Goal: Information Seeking & Learning: Find specific fact

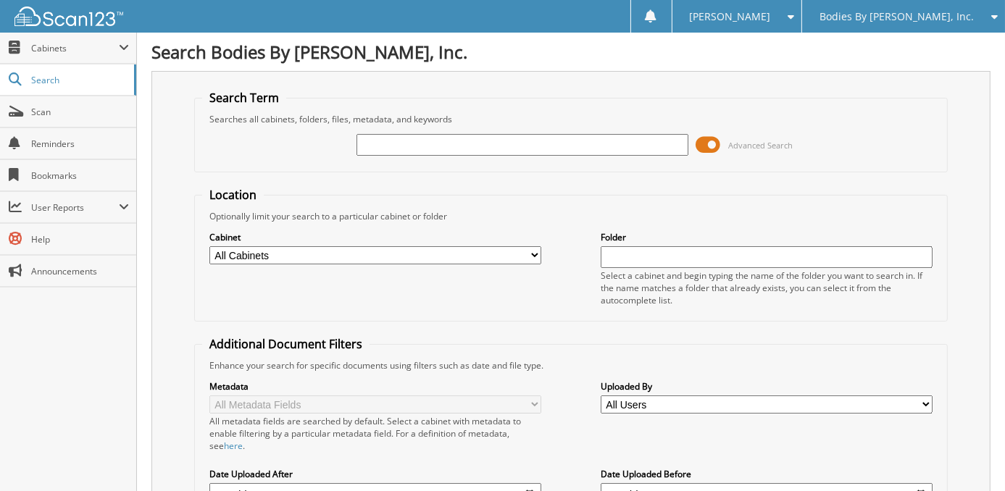
click at [538, 253] on select "All Cabinets BODIES 20 BODIES 21 BODIES 22 BODIES 23 BODIES 24 BODIES 25" at bounding box center [375, 255] width 332 height 18
select select "37313"
click at [209, 246] on select "All Cabinets BODIES 20 BODIES 21 BODIES 22 BODIES 23 BODIES 24 BODIES 25" at bounding box center [375, 255] width 332 height 18
click at [383, 149] on input "text" at bounding box center [523, 145] width 332 height 22
type input "morrie"
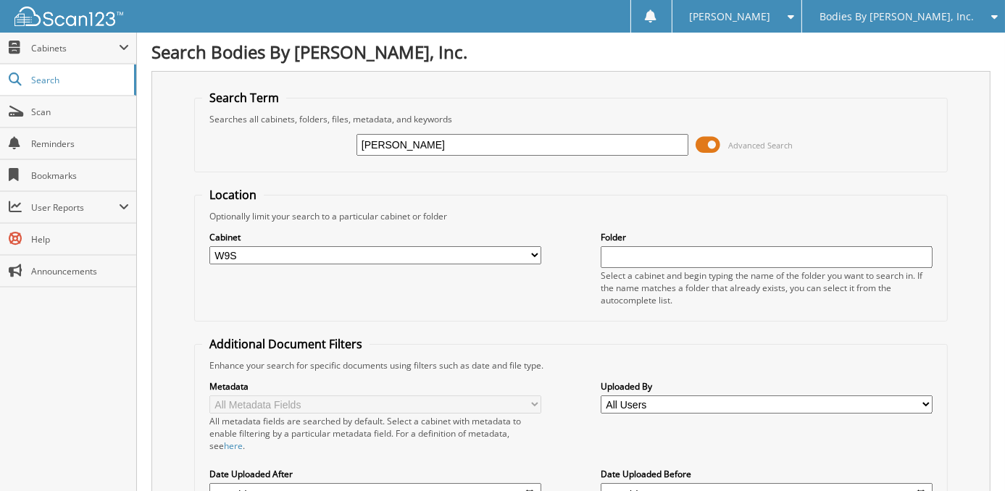
click at [706, 144] on span at bounding box center [708, 145] width 25 height 22
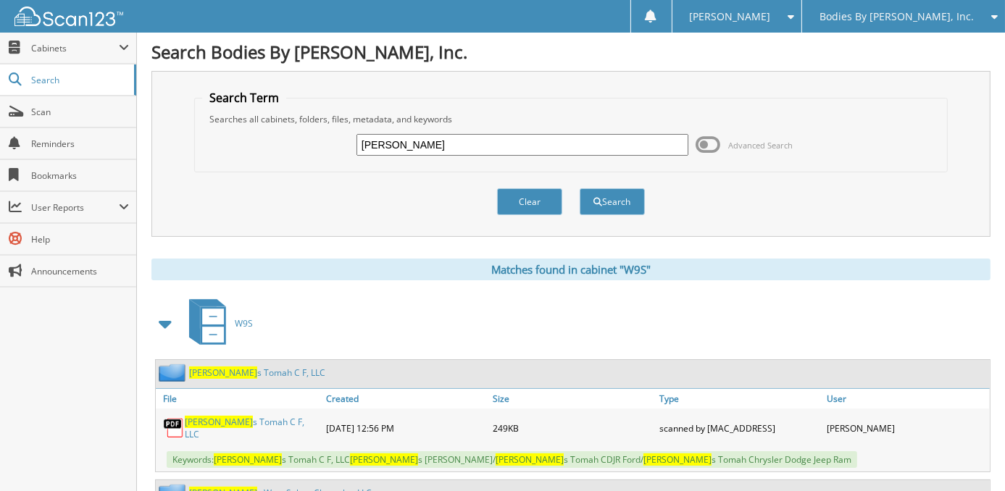
drag, startPoint x: 304, startPoint y: 129, endPoint x: 248, endPoint y: 130, distance: 55.8
click at [249, 130] on div "morrie Advanced Search" at bounding box center [571, 144] width 738 height 39
type input "big"
click at [580, 188] on button "Search" at bounding box center [612, 201] width 65 height 27
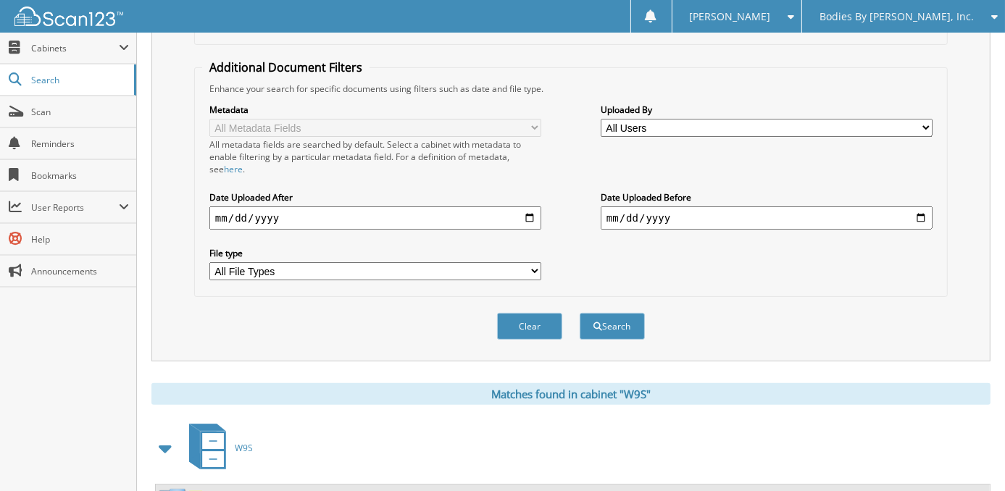
scroll to position [407, 0]
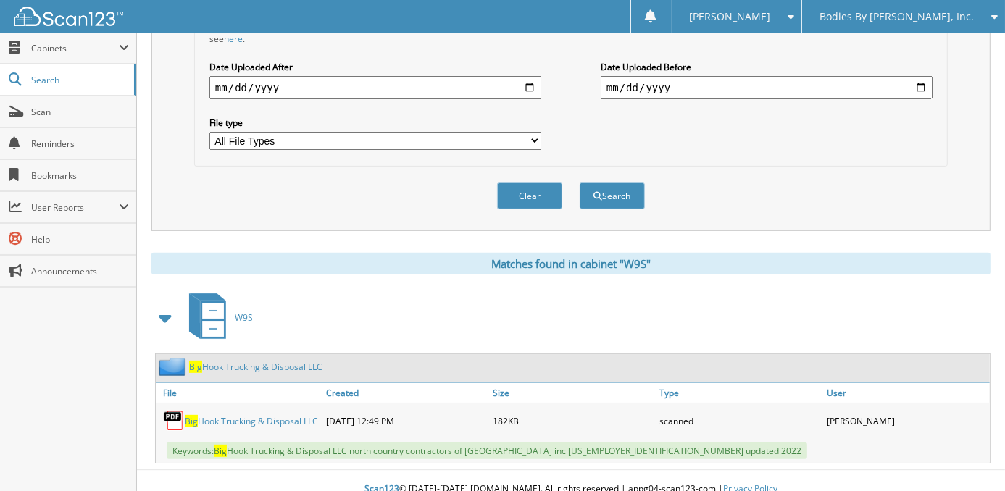
click at [267, 415] on link "Big Hook Trucking & Disposal LLC" at bounding box center [251, 421] width 133 height 12
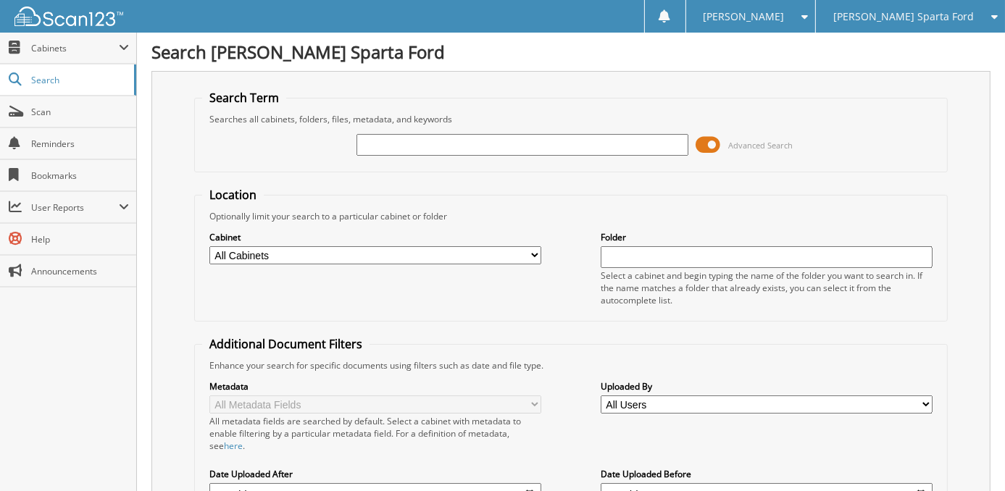
click at [426, 138] on input "text" at bounding box center [523, 145] width 332 height 22
type input "mcclenton"
click at [506, 256] on select "All Cabinets ACCOUNTS PAYABLE 18 ACCOUNTS PAYABLE 19 ACCOUNTS PAYABLE 20 ACCOUN…" at bounding box center [375, 255] width 332 height 18
select select "30155"
click at [209, 246] on select "All Cabinets ACCOUNTS PAYABLE 18 ACCOUNTS PAYABLE 19 ACCOUNTS PAYABLE 20 ACCOUN…" at bounding box center [375, 255] width 332 height 18
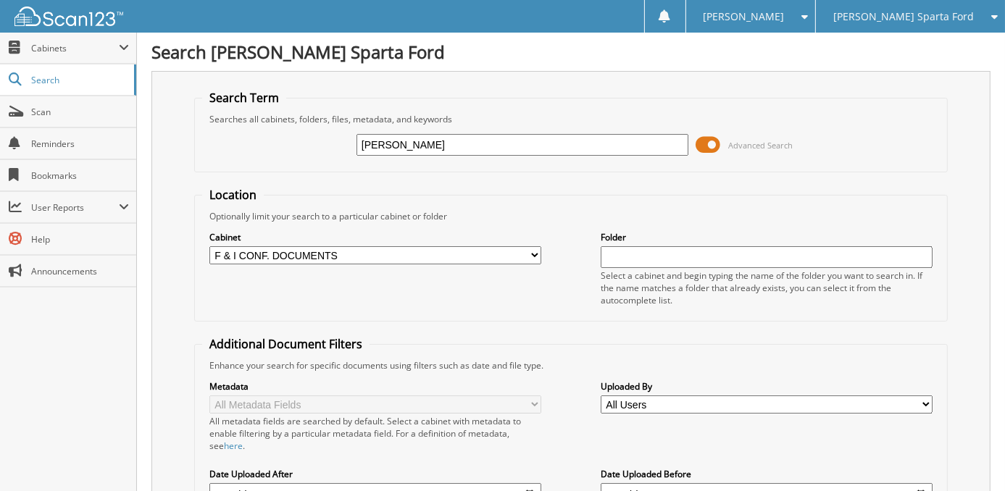
click at [554, 315] on fieldset "Location Optionally limit your search to a particular cabinet or folder Cabinet…" at bounding box center [571, 254] width 754 height 135
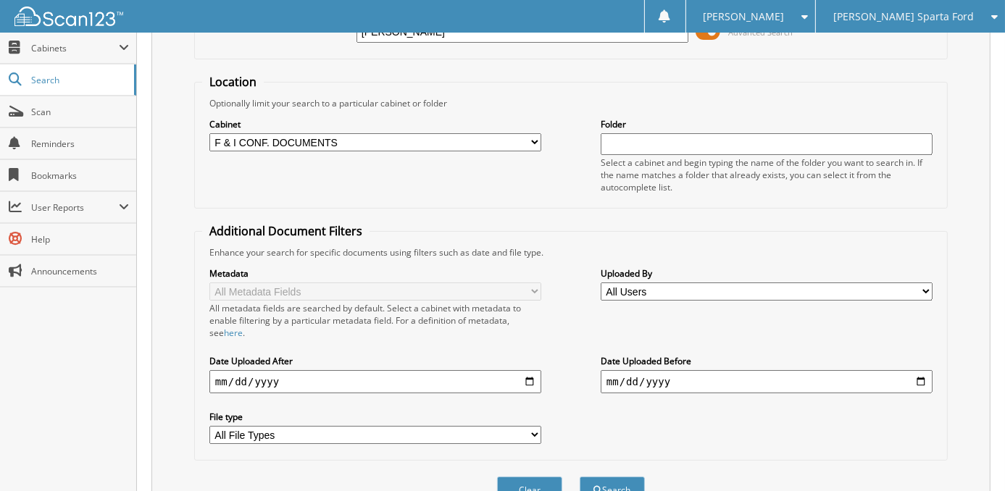
scroll to position [176, 0]
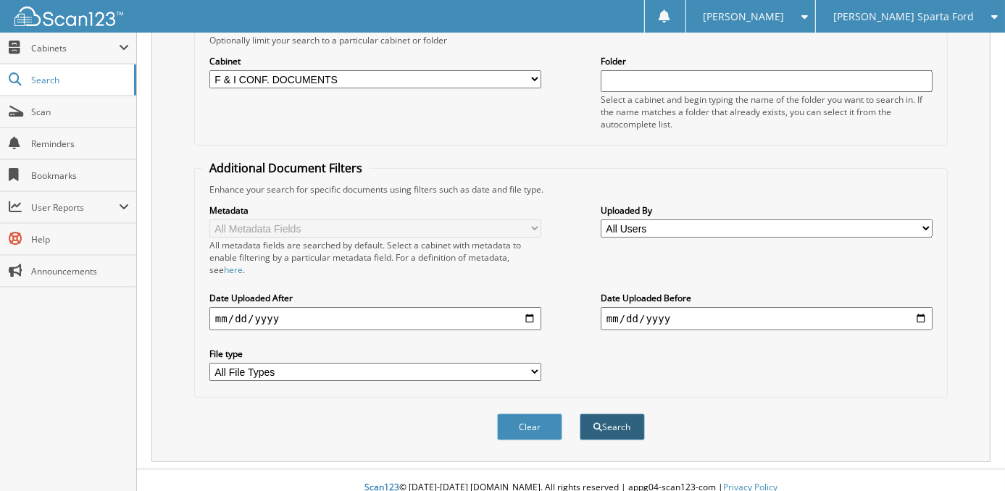
click at [626, 420] on button "Search" at bounding box center [612, 427] width 65 height 27
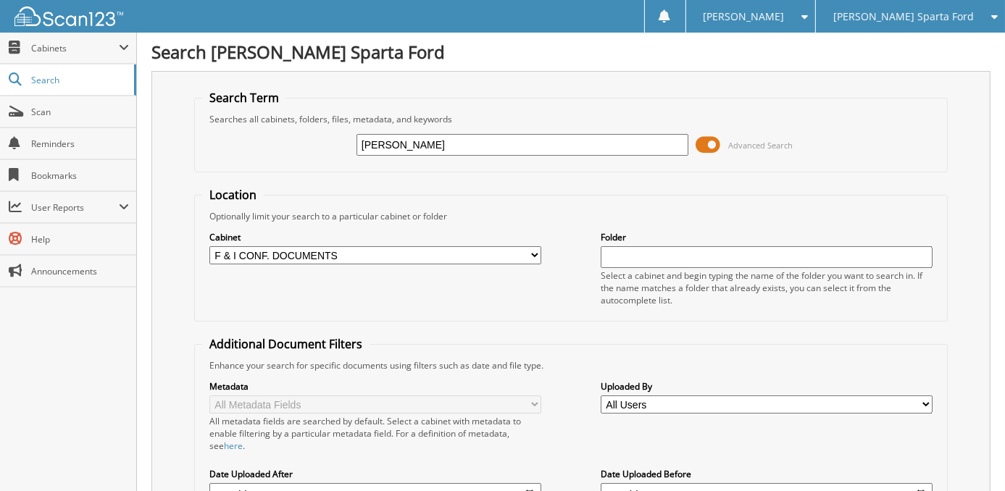
click at [709, 141] on span at bounding box center [708, 145] width 25 height 22
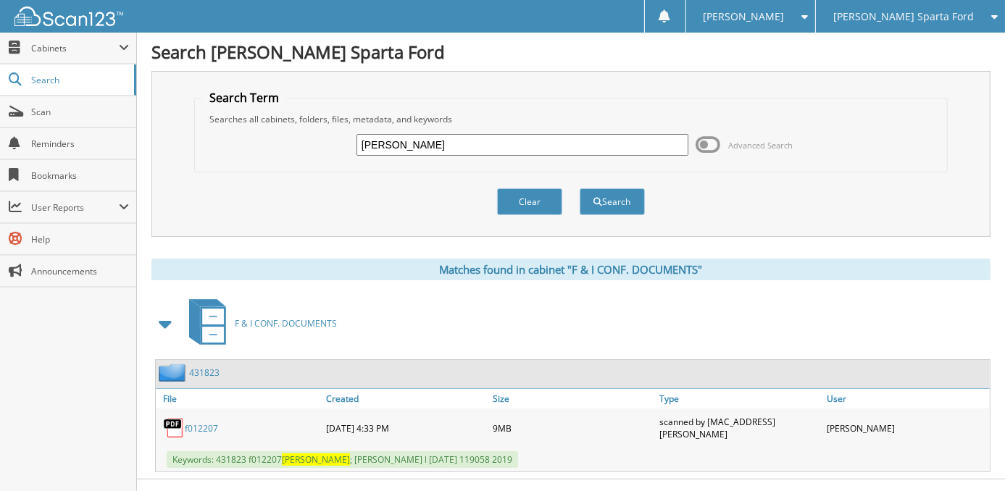
scroll to position [15, 0]
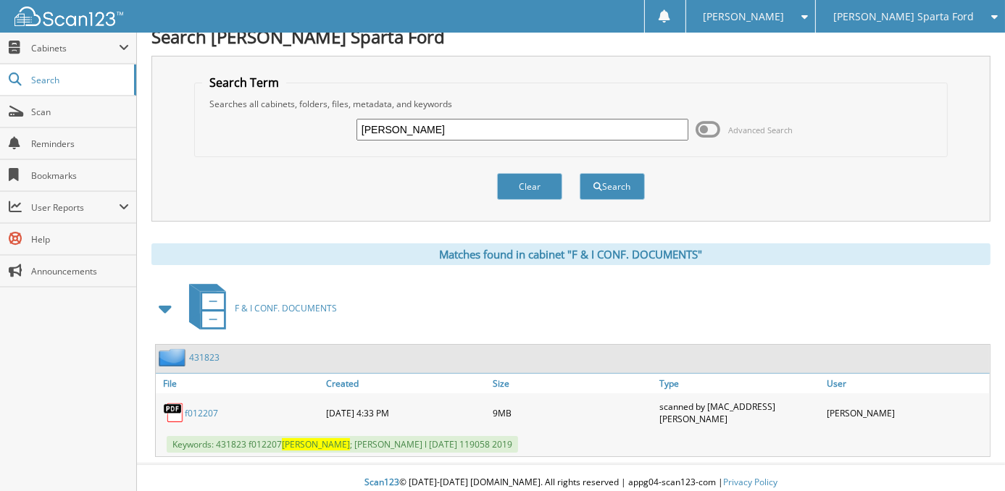
click at [211, 407] on link "f012207" at bounding box center [201, 413] width 33 height 12
drag, startPoint x: 325, startPoint y: 120, endPoint x: 271, endPoint y: 127, distance: 54.1
click at [226, 119] on div "mcclenton Advanced Search" at bounding box center [571, 129] width 738 height 39
type input "41264"
click at [580, 173] on button "Search" at bounding box center [612, 186] width 65 height 27
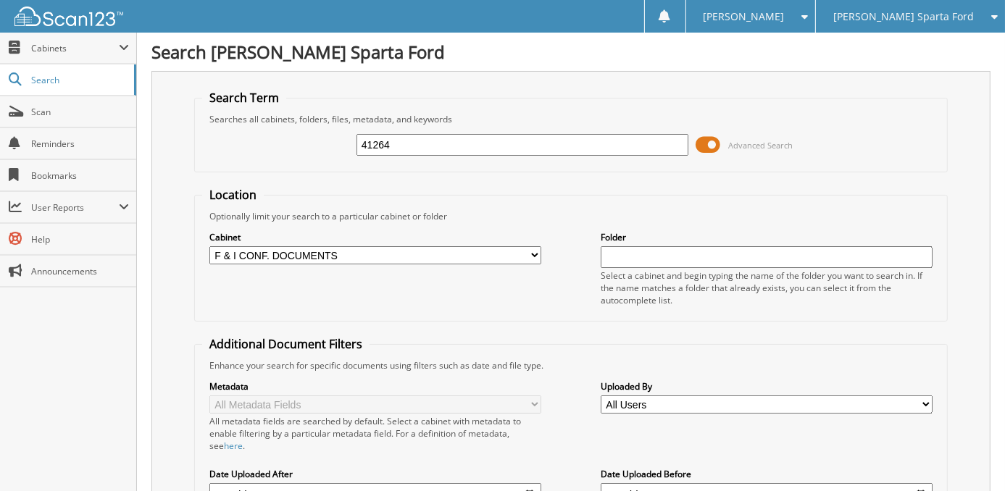
click at [704, 146] on span at bounding box center [708, 145] width 25 height 22
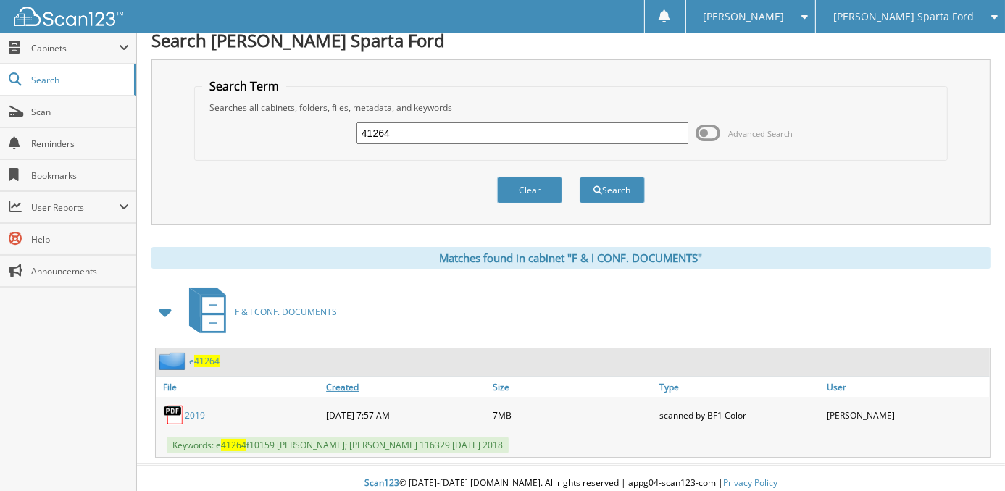
scroll to position [15, 0]
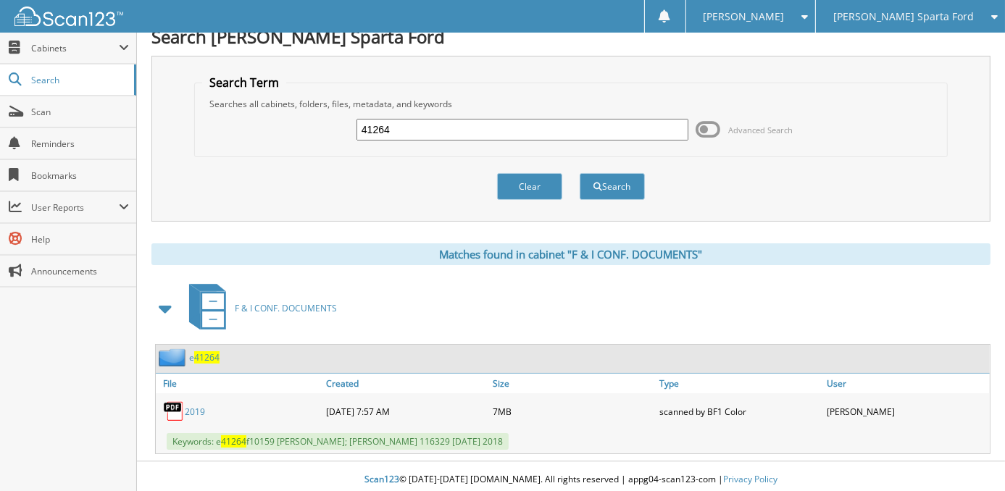
click at [199, 406] on link "2019" at bounding box center [195, 412] width 20 height 12
click at [892, 19] on span "[PERSON_NAME] Sparta Ford" at bounding box center [904, 16] width 141 height 9
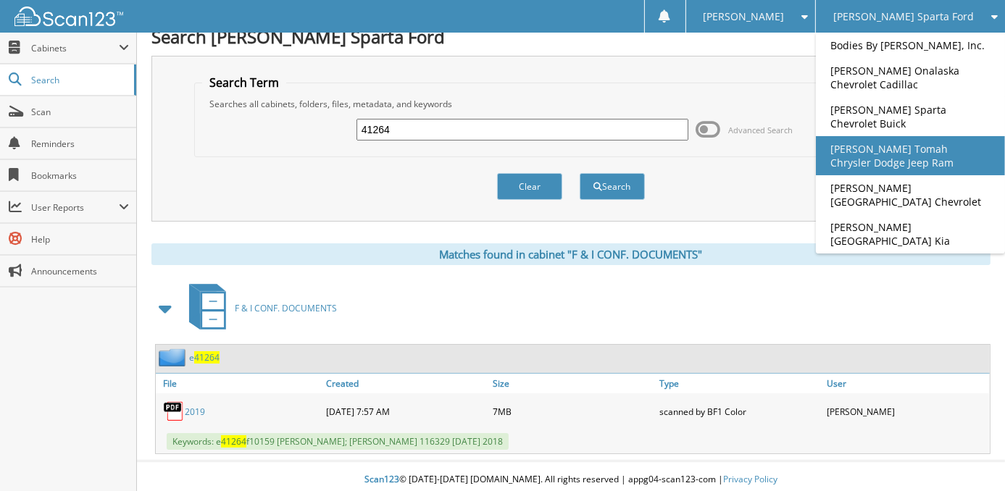
click at [933, 166] on link "[PERSON_NAME] Tomah Chrysler Dodge Jeep Ram" at bounding box center [910, 155] width 189 height 39
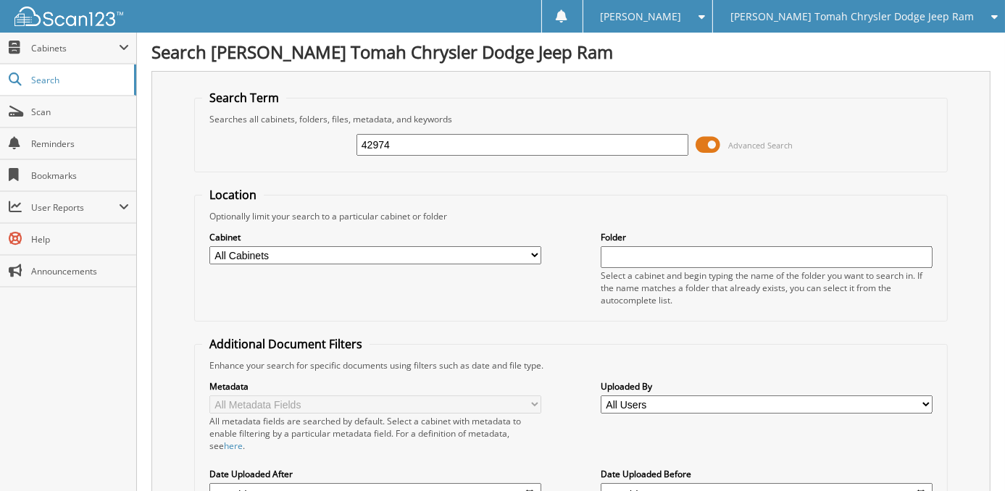
type input "42974"
click at [370, 253] on select "All Cabinets ACCOUNTS PAYABLE 18 ACCOUNTS PAYABLE 19 ACCOUNTS PAYABLE 20 ACCOUN…" at bounding box center [375, 255] width 332 height 18
select select "30077"
click at [209, 246] on select "All Cabinets ACCOUNTS PAYABLE 18 ACCOUNTS PAYABLE 19 ACCOUNTS PAYABLE 20 ACCOUN…" at bounding box center [375, 255] width 332 height 18
click at [560, 296] on div "Cabinet All Cabinets ACCOUNTS PAYABLE 18 ACCOUNTS PAYABLE 19 ACCOUNTS PAYABLE 2…" at bounding box center [571, 268] width 738 height 91
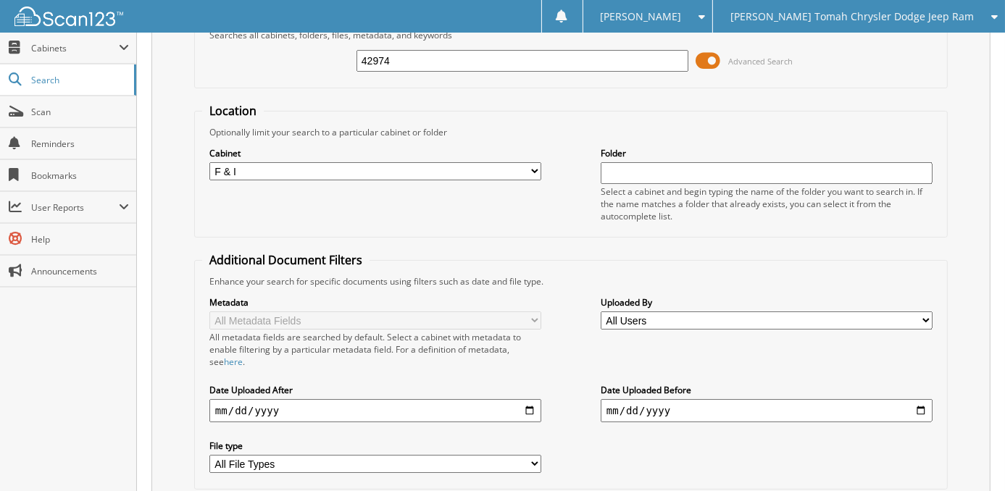
scroll to position [176, 0]
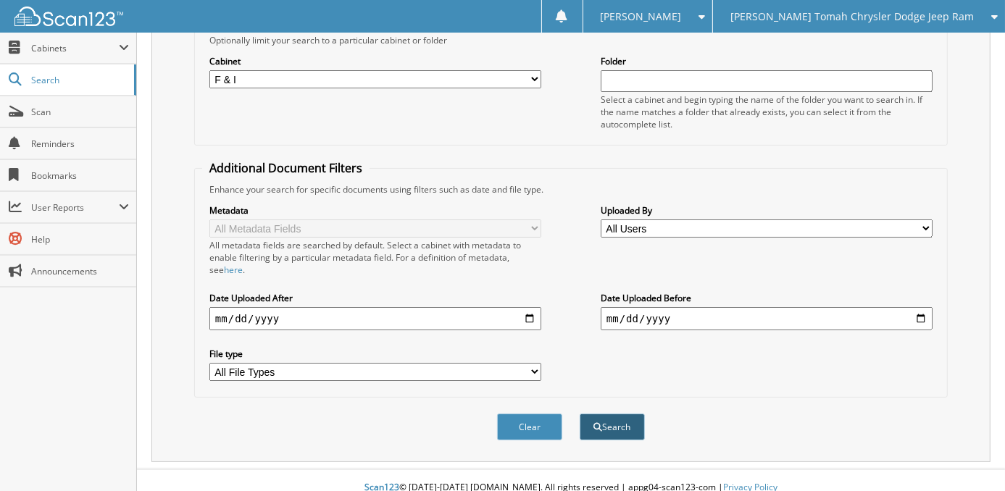
click at [622, 417] on button "Search" at bounding box center [612, 427] width 65 height 27
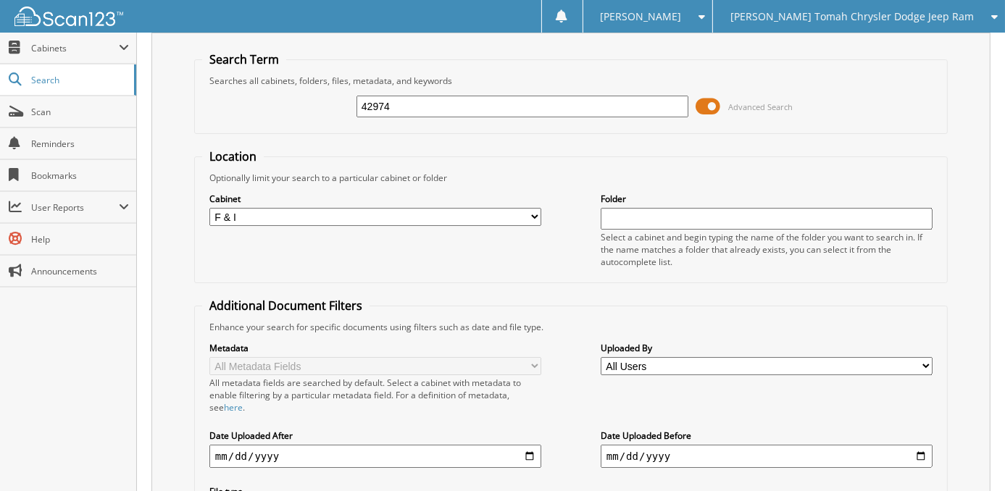
scroll to position [72, 0]
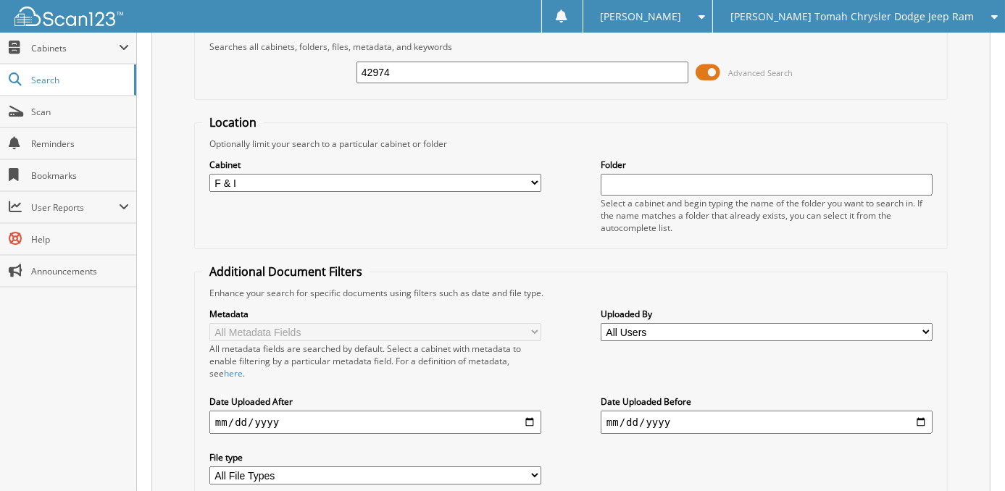
click at [705, 73] on span at bounding box center [708, 73] width 25 height 22
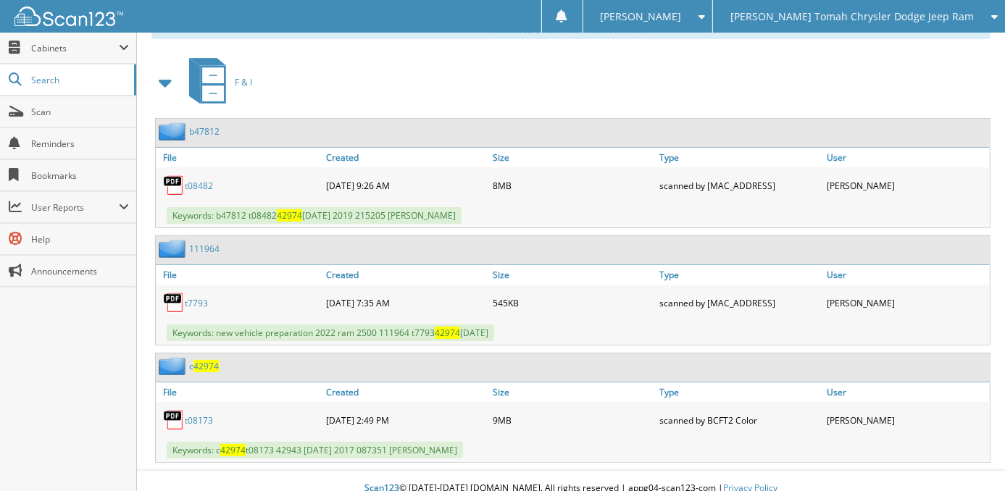
scroll to position [246, 0]
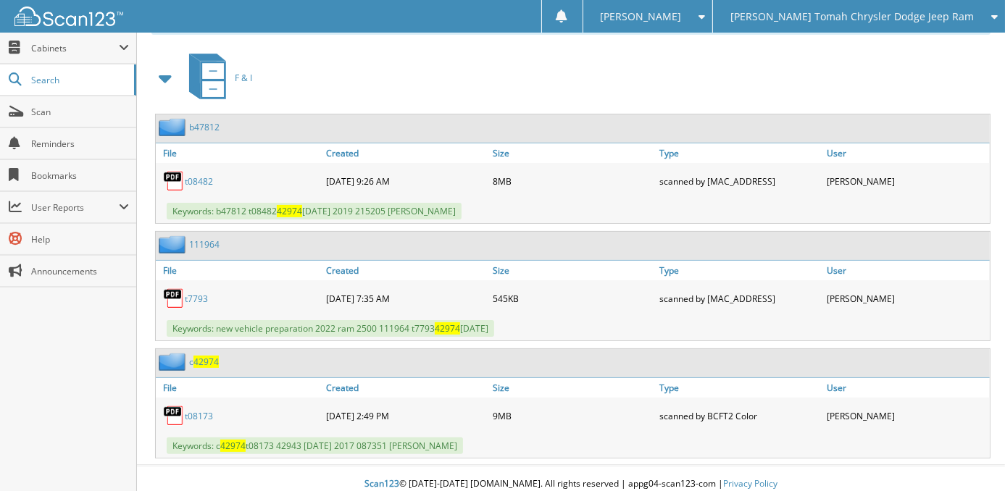
click at [202, 410] on link "t08173" at bounding box center [199, 416] width 28 height 12
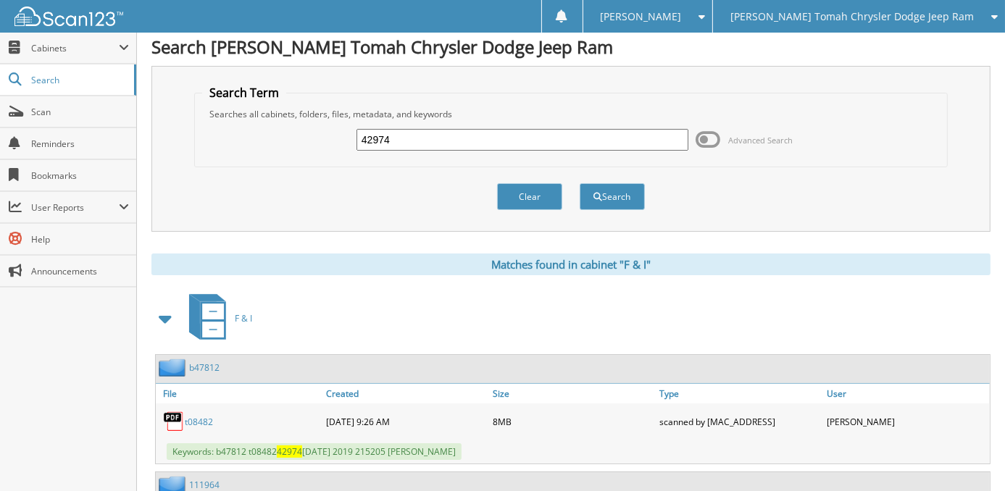
scroll to position [0, 0]
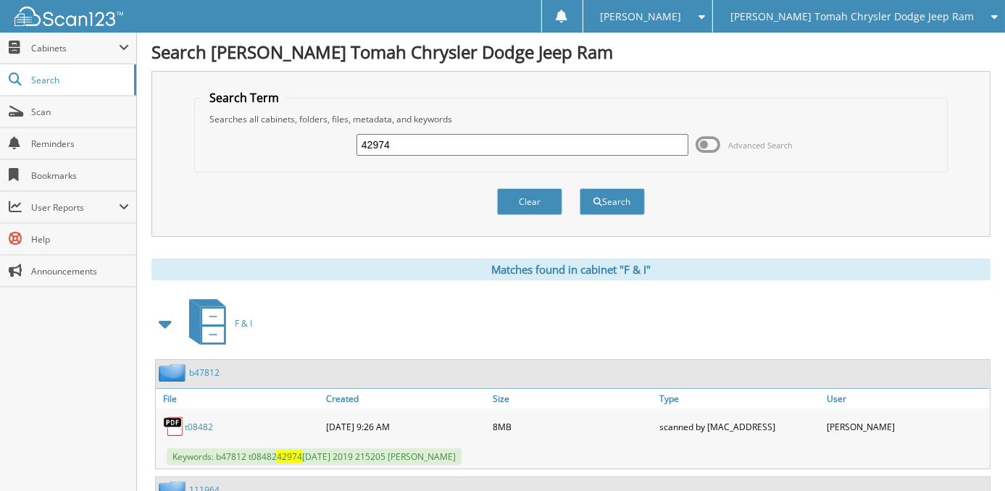
drag, startPoint x: 230, startPoint y: 138, endPoint x: 194, endPoint y: 136, distance: 35.6
click at [197, 136] on fieldset "Search Term Searches all cabinets, folders, files, metadata, and keywords 42974…" at bounding box center [571, 131] width 754 height 83
type input "frandsen"
click at [580, 188] on button "Search" at bounding box center [612, 201] width 65 height 27
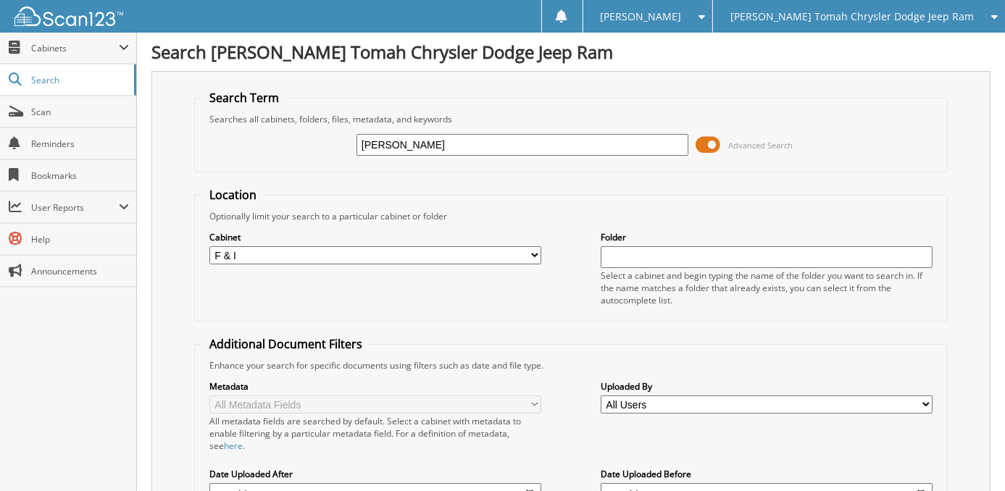
click at [716, 145] on span at bounding box center [708, 145] width 25 height 22
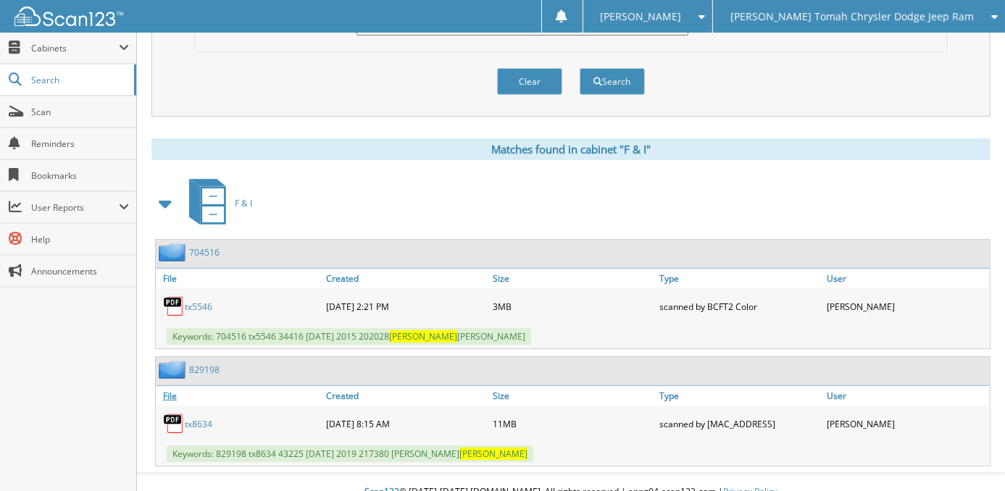
scroll to position [130, 0]
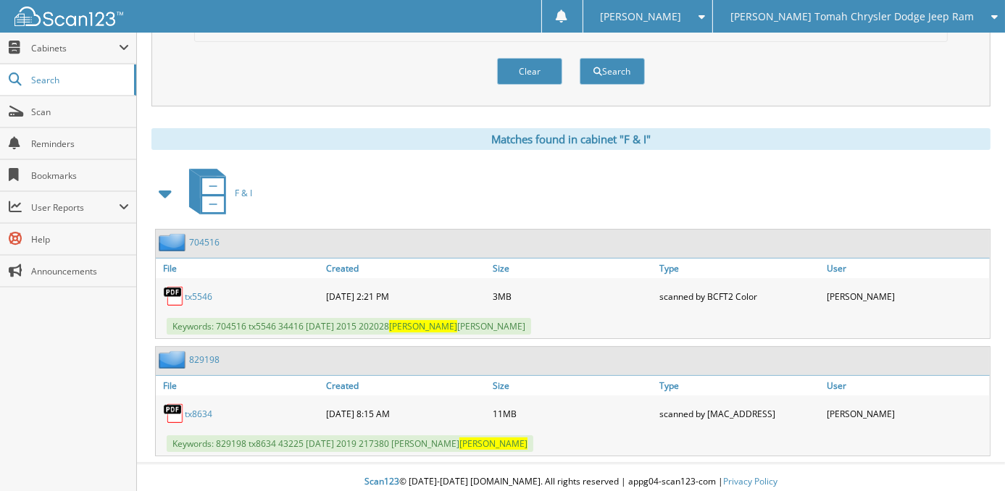
click at [205, 408] on link "tx8634" at bounding box center [199, 414] width 28 height 12
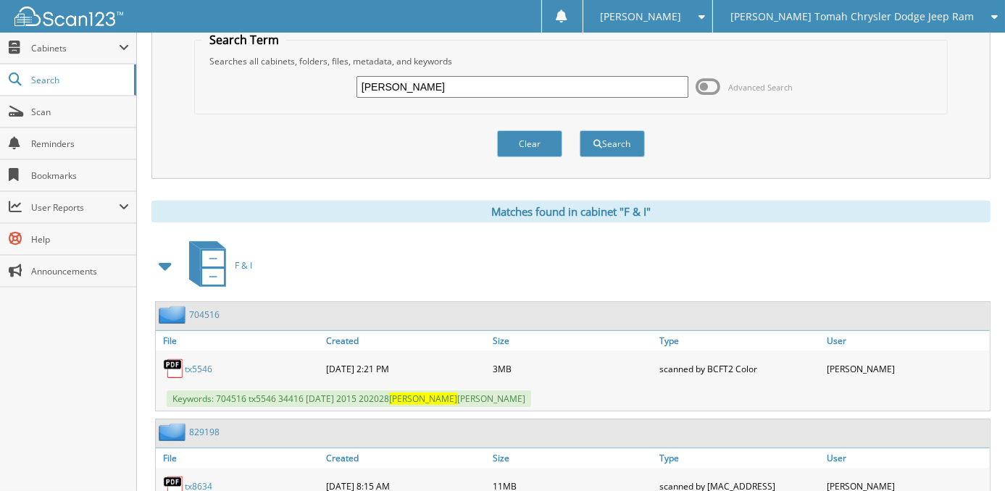
scroll to position [0, 0]
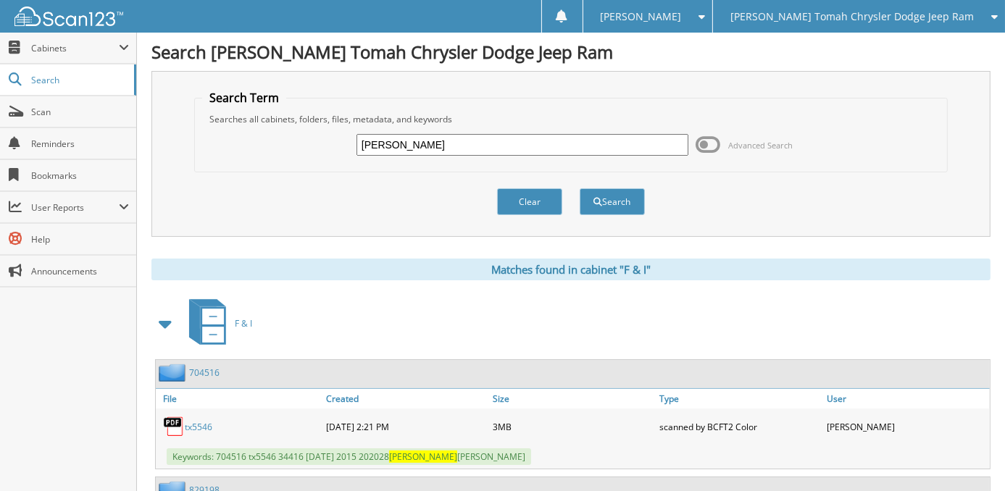
drag, startPoint x: 310, startPoint y: 135, endPoint x: 257, endPoint y: 132, distance: 53.7
click at [257, 132] on div "frandsen Advanced Search" at bounding box center [571, 144] width 738 height 39
type input "[PERSON_NAME]"
click at [580, 188] on button "Search" at bounding box center [612, 201] width 65 height 27
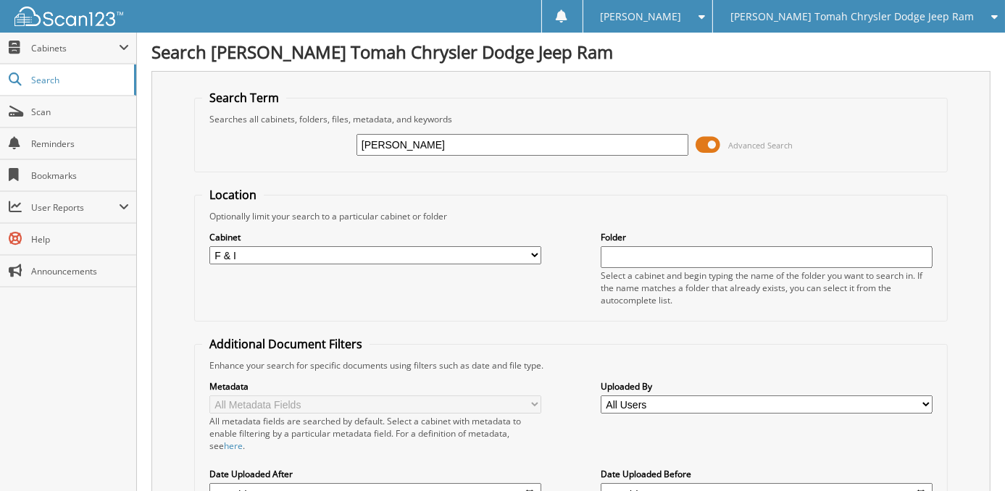
click at [716, 143] on span at bounding box center [708, 145] width 25 height 22
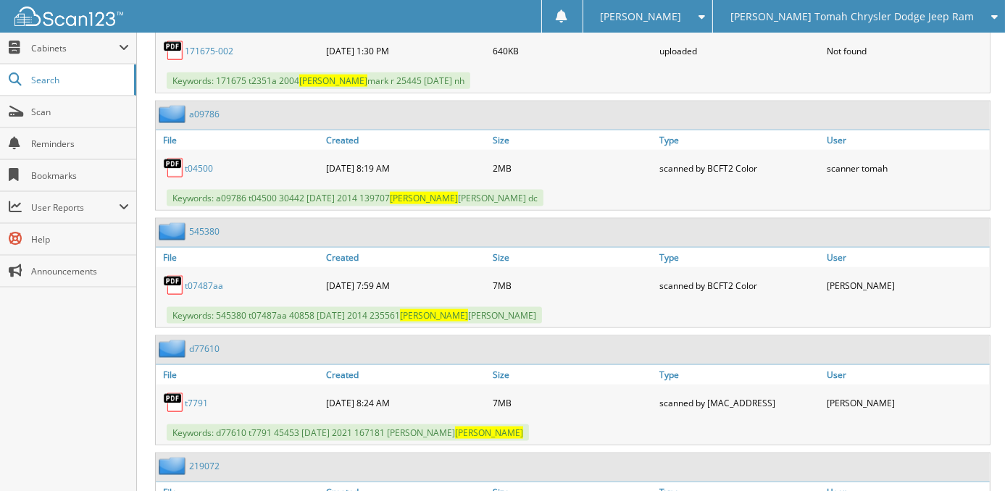
scroll to position [1812, 0]
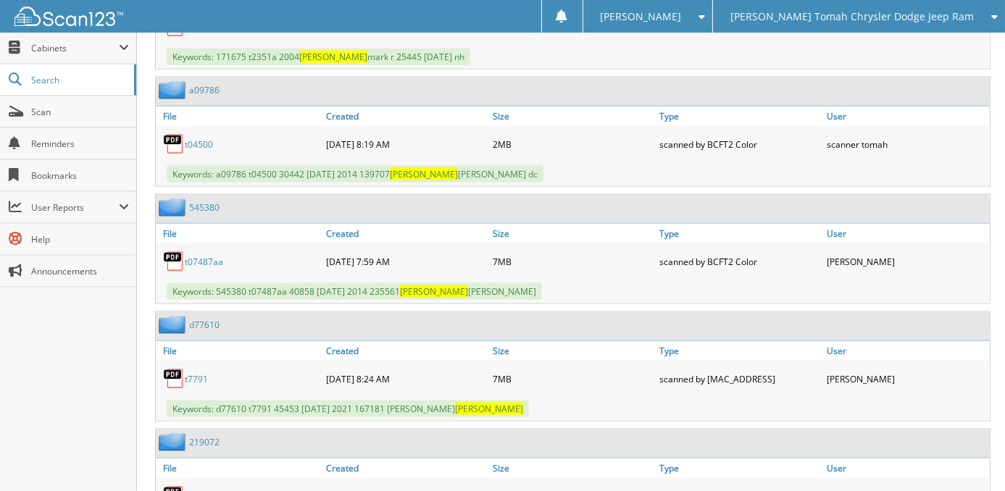
click at [205, 256] on link "t07487aa" at bounding box center [204, 262] width 38 height 12
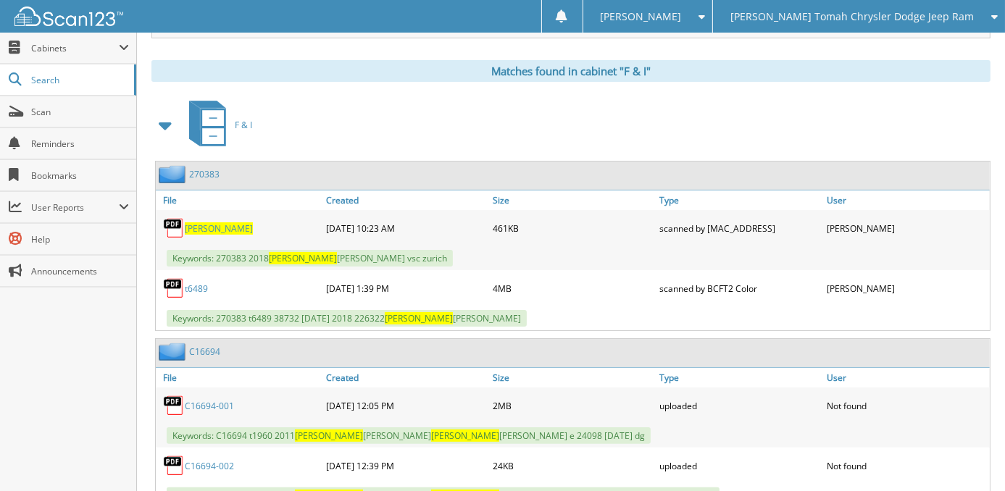
scroll to position [0, 0]
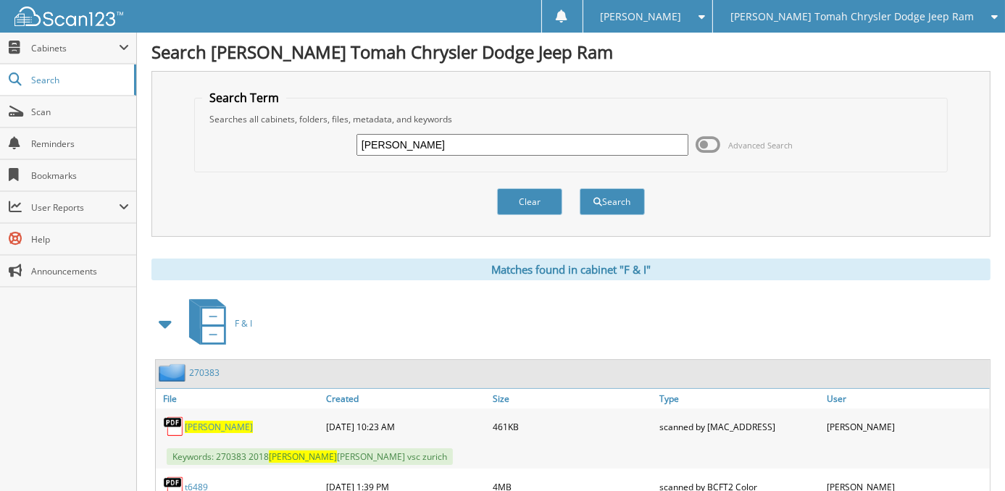
drag, startPoint x: 354, startPoint y: 138, endPoint x: 249, endPoint y: 141, distance: 105.1
click at [253, 146] on div "hansen Advanced Search" at bounding box center [571, 144] width 738 height 39
type input "waring"
click at [580, 188] on button "Search" at bounding box center [612, 201] width 65 height 27
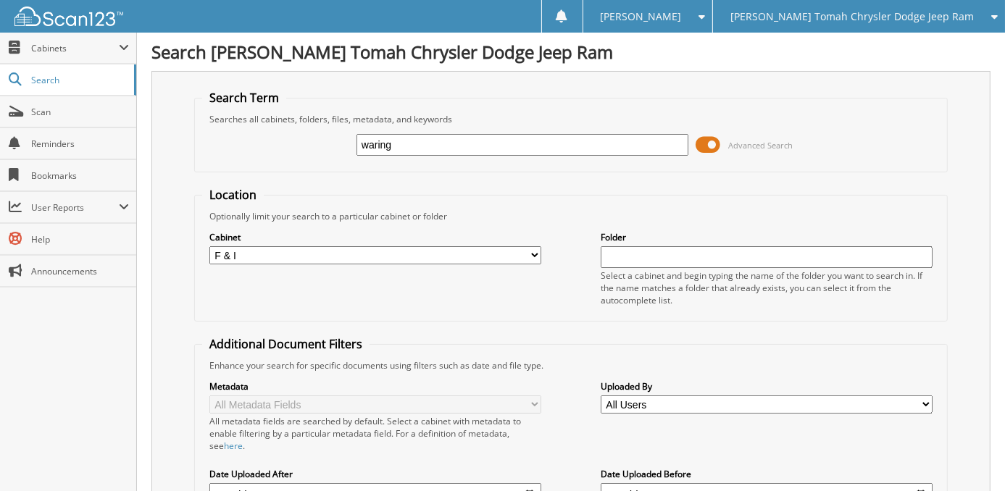
click at [717, 142] on span at bounding box center [708, 145] width 25 height 22
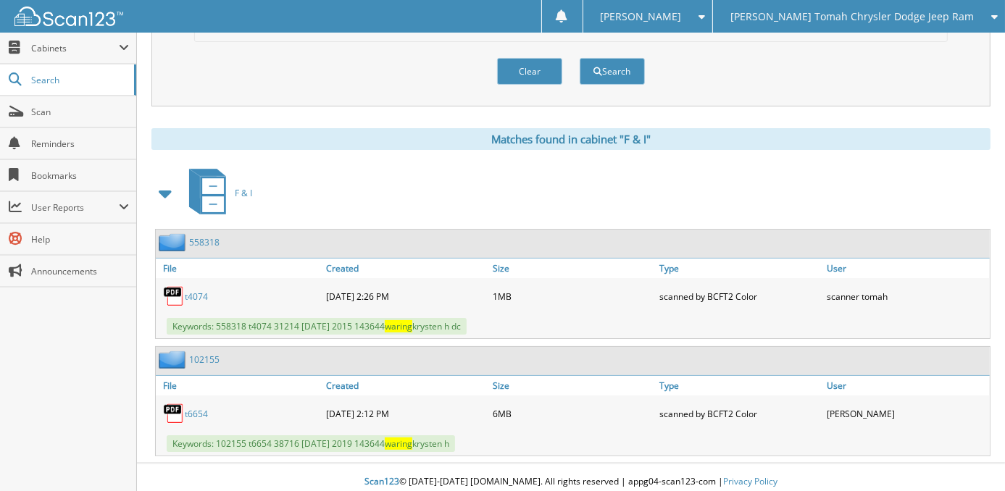
scroll to position [130, 0]
click at [195, 408] on link "t6654" at bounding box center [196, 414] width 23 height 12
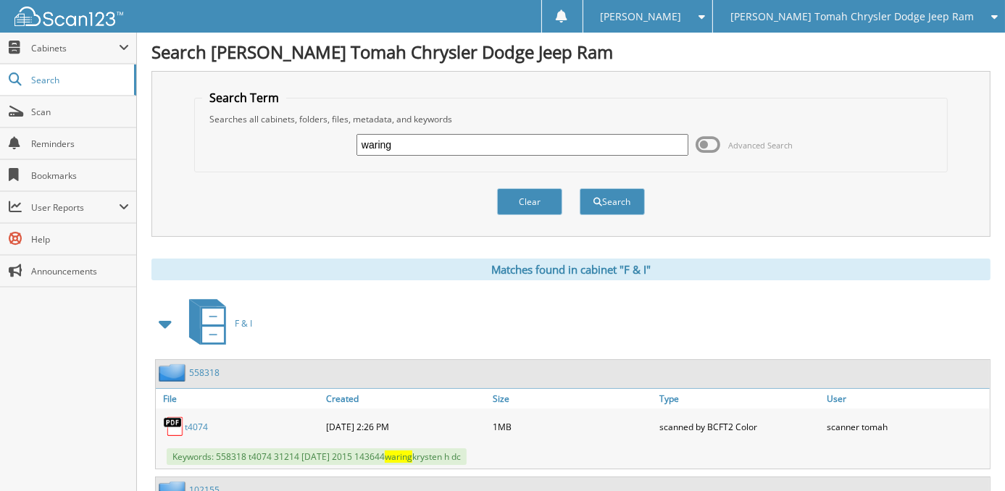
drag, startPoint x: 409, startPoint y: 140, endPoint x: 278, endPoint y: 140, distance: 131.2
click at [278, 142] on div "waring Advanced Search" at bounding box center [571, 144] width 738 height 39
type input "frase"
click at [580, 188] on button "Search" at bounding box center [612, 201] width 65 height 27
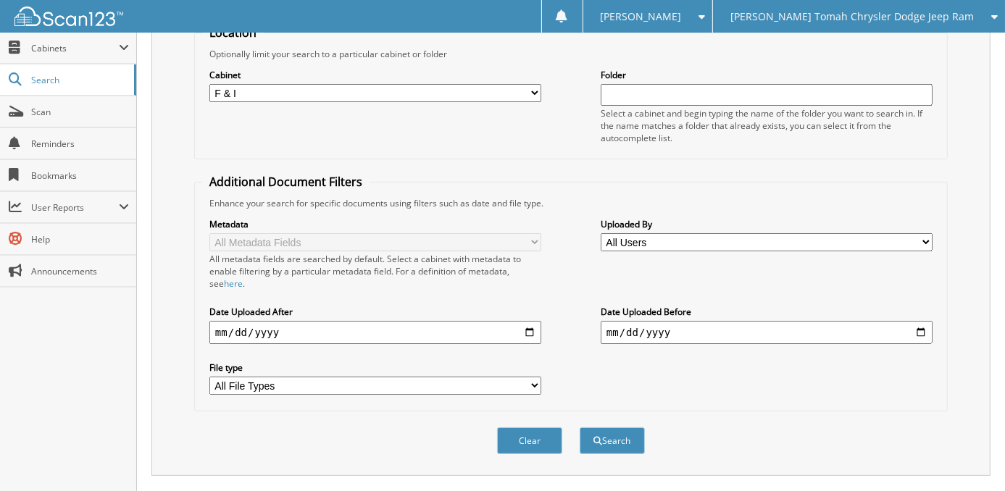
scroll to position [406, 0]
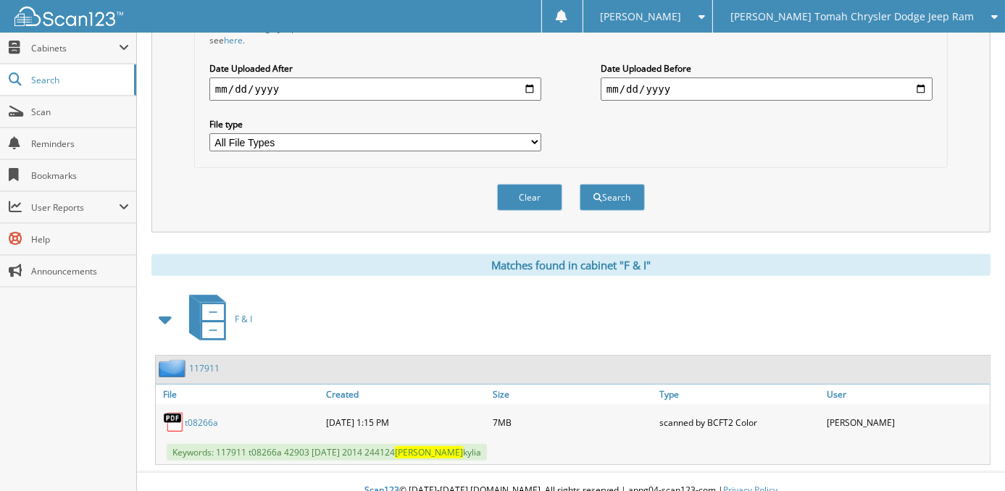
click at [196, 417] on link "t08266a" at bounding box center [201, 423] width 33 height 12
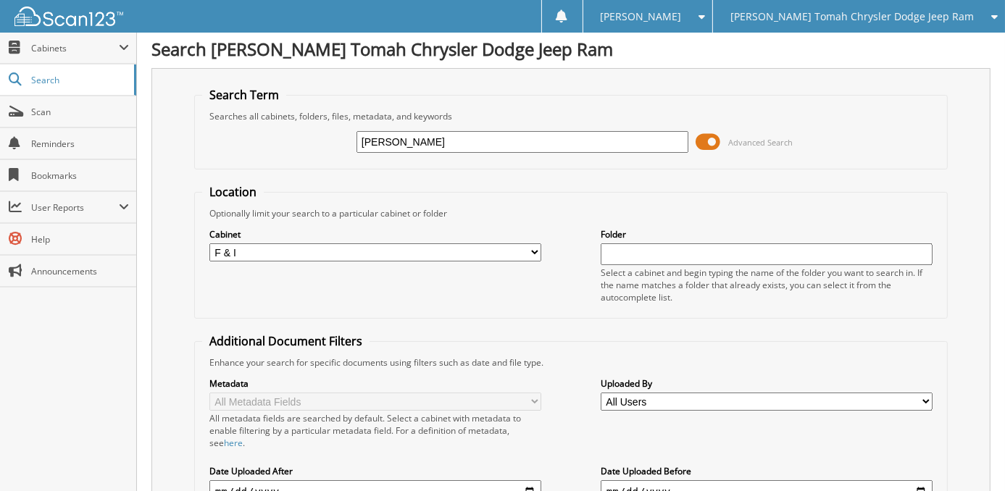
scroll to position [0, 0]
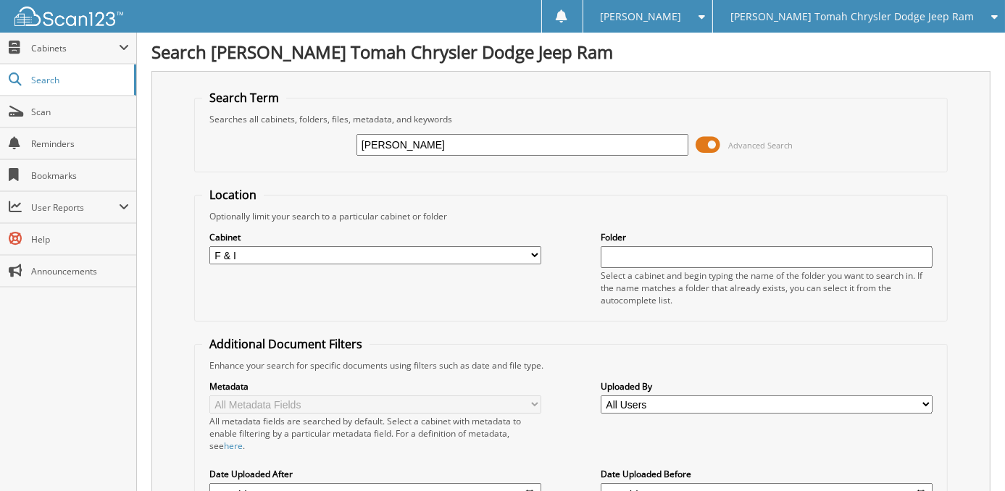
drag, startPoint x: 282, startPoint y: 134, endPoint x: 248, endPoint y: 131, distance: 34.2
click at [249, 131] on div "frase Advanced Search" at bounding box center [571, 144] width 738 height 39
type input "rezub"
drag, startPoint x: 400, startPoint y: 144, endPoint x: 283, endPoint y: 140, distance: 117.5
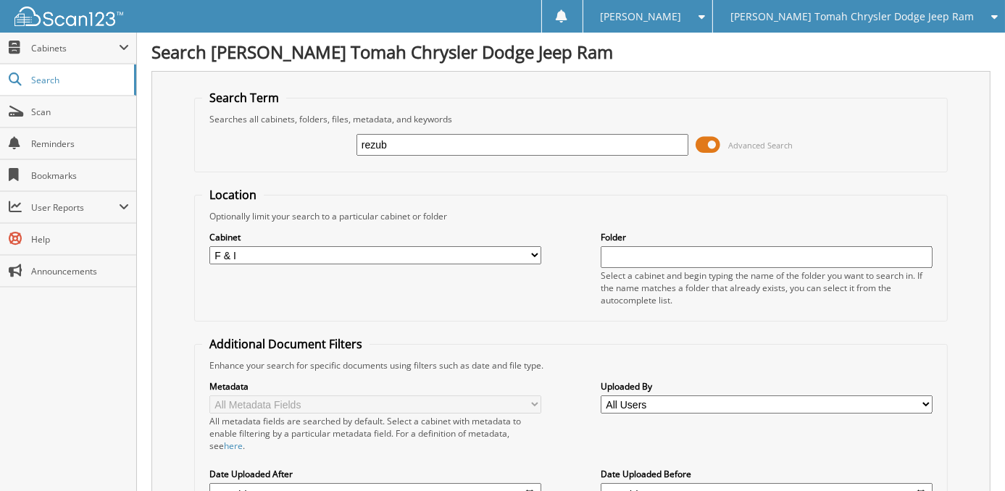
click at [291, 132] on div "rezub Advanced Search" at bounding box center [571, 144] width 738 height 39
type input "[PERSON_NAME]"
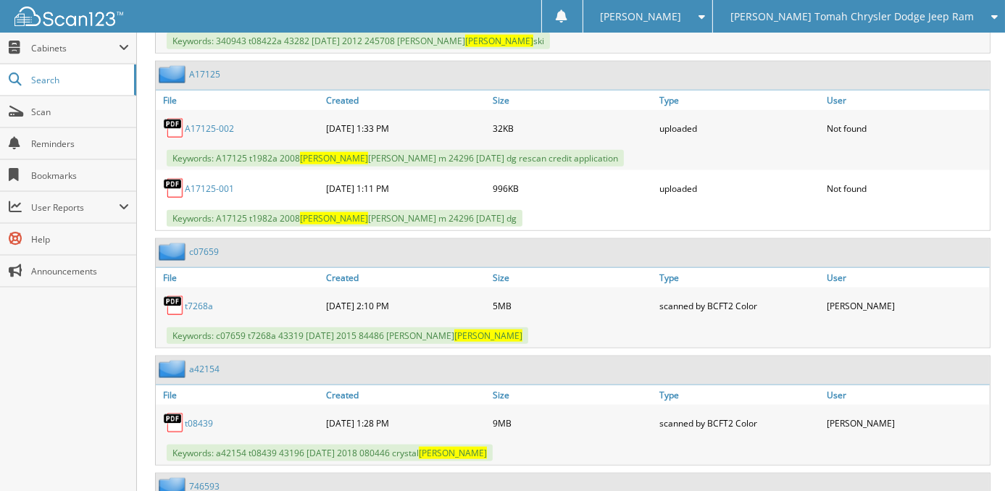
scroll to position [1595, 0]
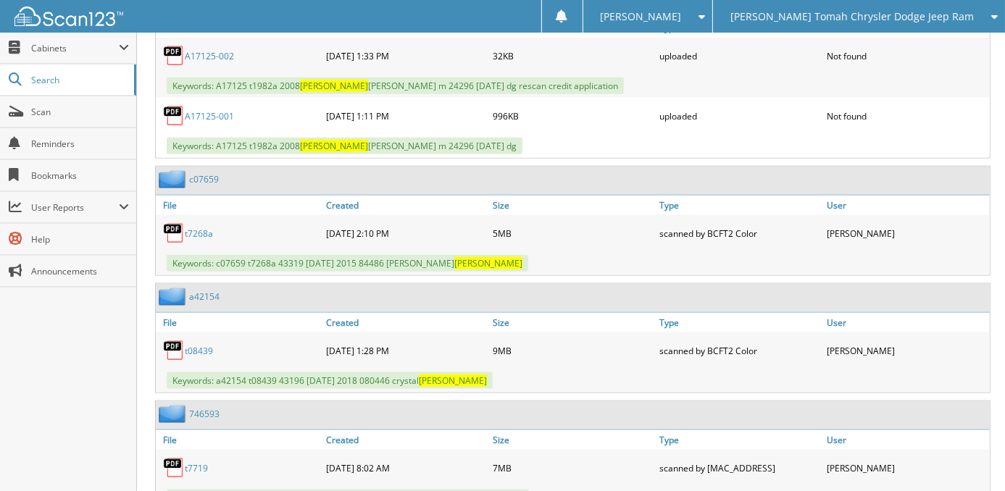
click at [199, 345] on link "t08439" at bounding box center [199, 351] width 28 height 12
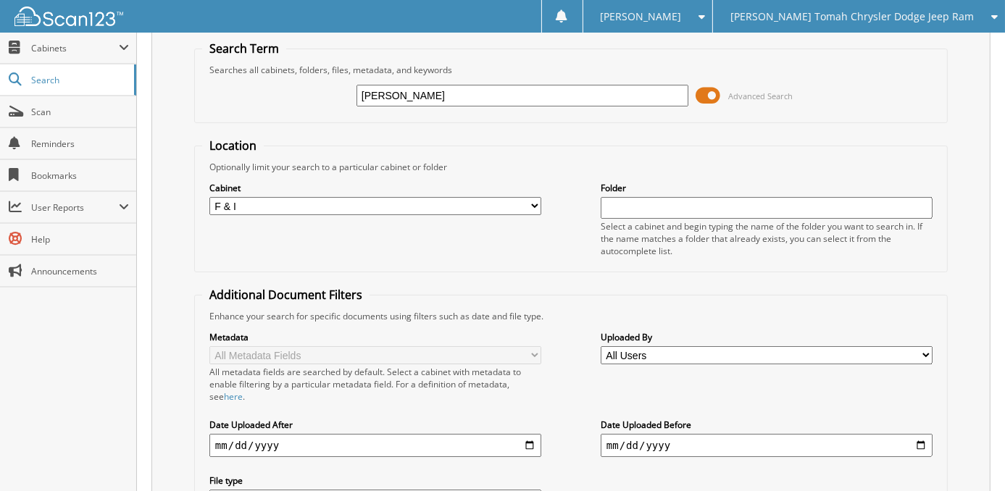
scroll to position [0, 0]
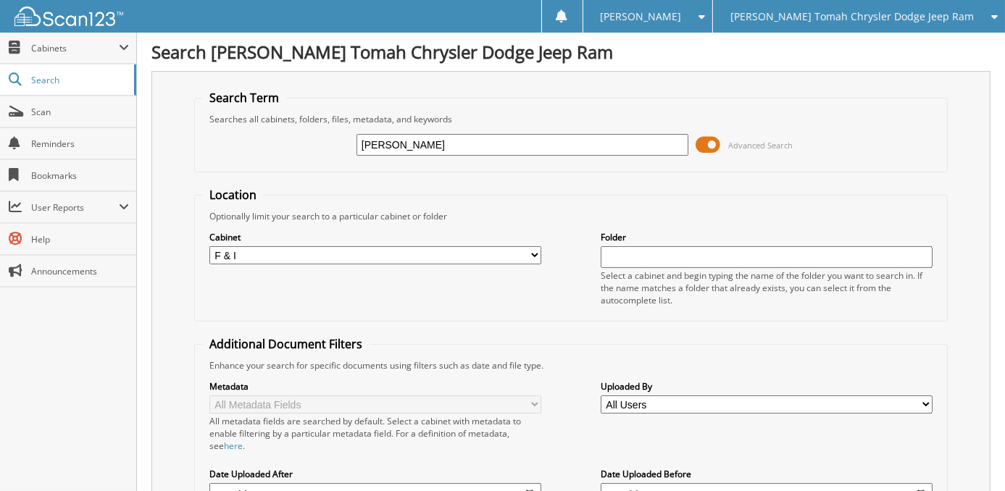
drag, startPoint x: 435, startPoint y: 138, endPoint x: 244, endPoint y: 137, distance: 191.4
click at [246, 138] on div "[PERSON_NAME] Advanced Search" at bounding box center [571, 144] width 738 height 39
type input "[PERSON_NAME]"
click at [714, 138] on span at bounding box center [708, 145] width 25 height 22
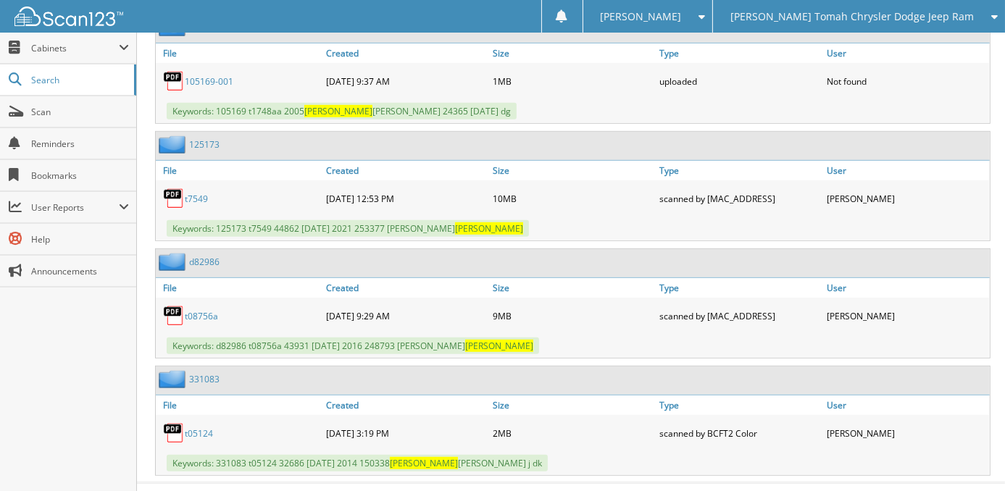
scroll to position [705, 0]
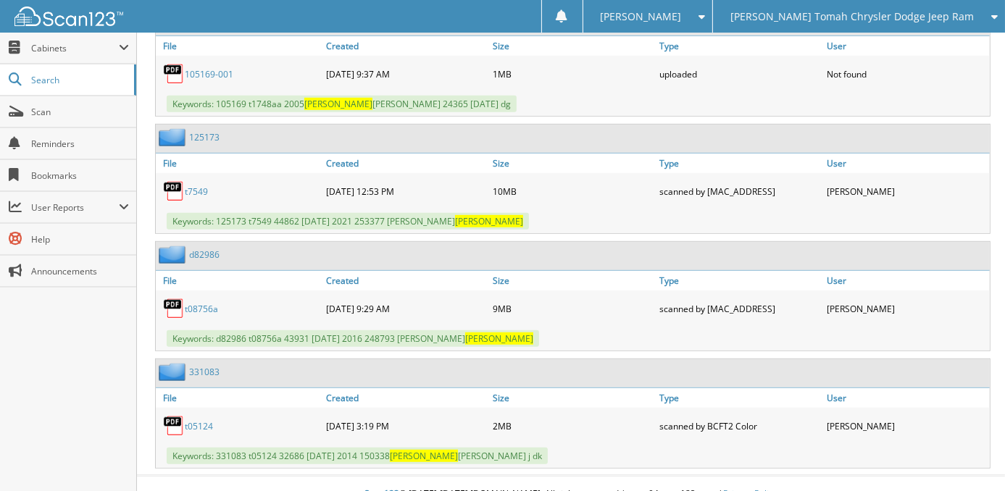
click at [203, 303] on link "t08756a" at bounding box center [201, 309] width 33 height 12
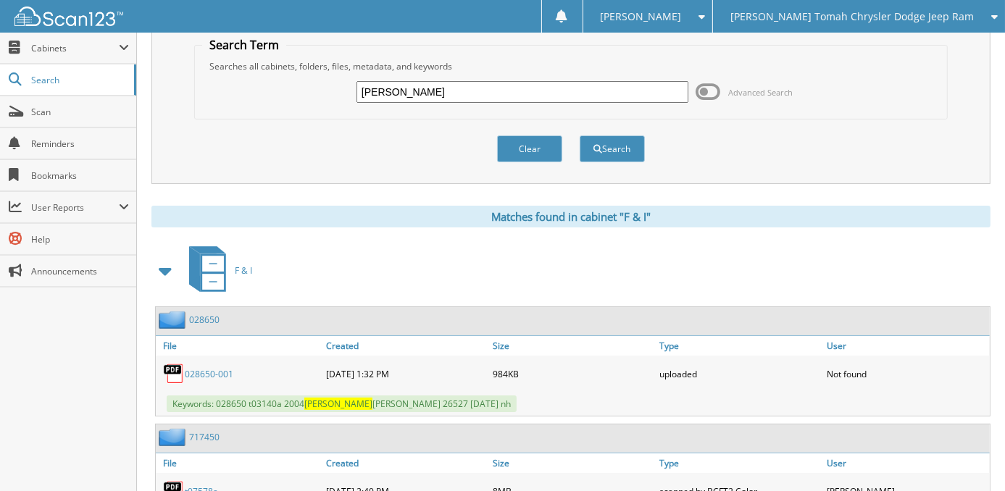
scroll to position [0, 0]
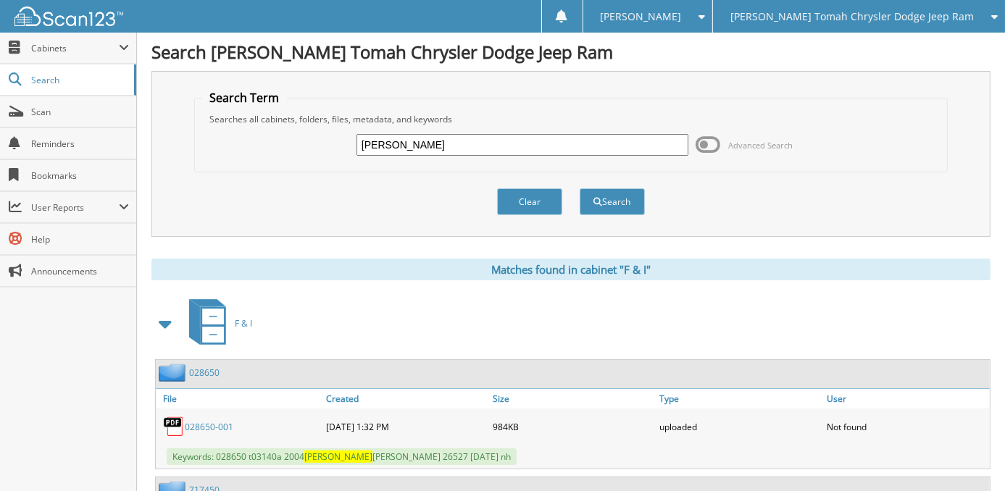
drag, startPoint x: 426, startPoint y: 144, endPoint x: 244, endPoint y: 120, distance: 184.3
click at [246, 120] on fieldset "Search Term Searches all cabinets, folders, files, metadata, and keywords rowan…" at bounding box center [571, 131] width 754 height 83
type input "peters"
click at [580, 188] on button "Search" at bounding box center [612, 201] width 65 height 27
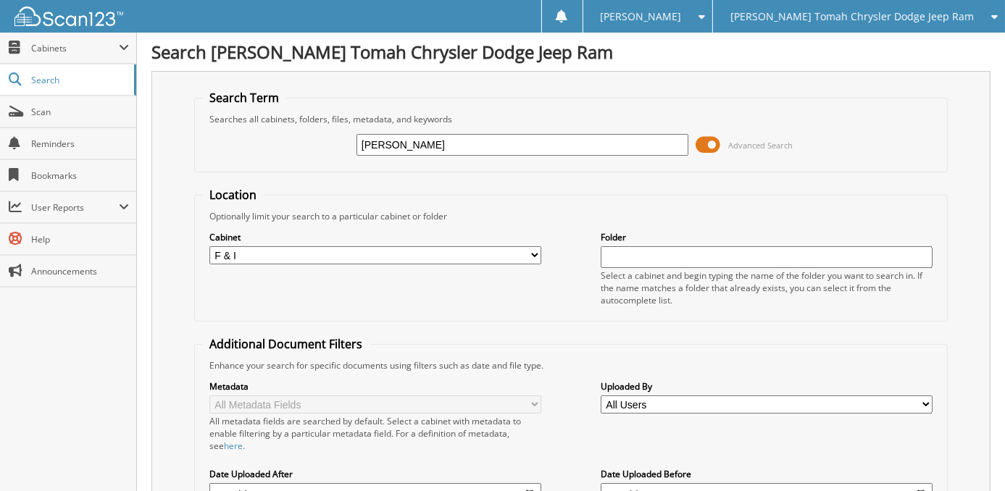
click at [712, 143] on span at bounding box center [708, 145] width 25 height 22
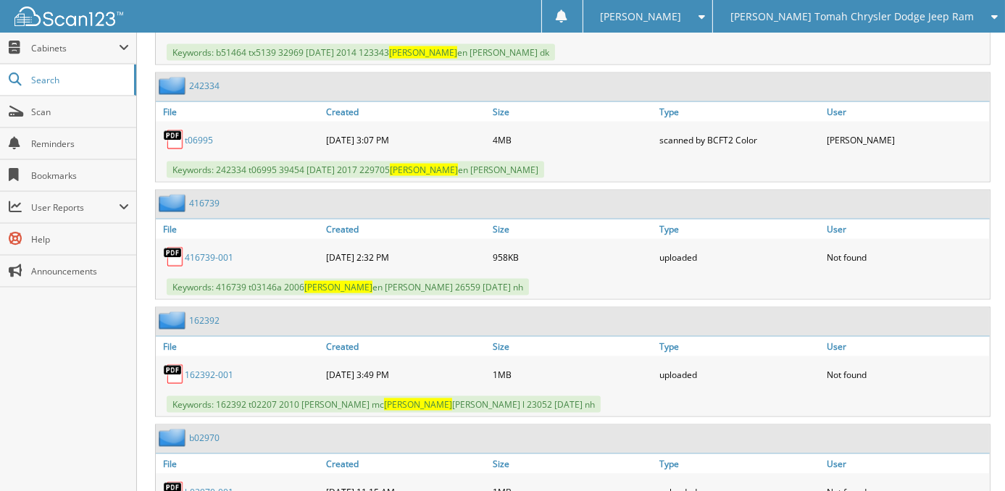
scroll to position [2569, 0]
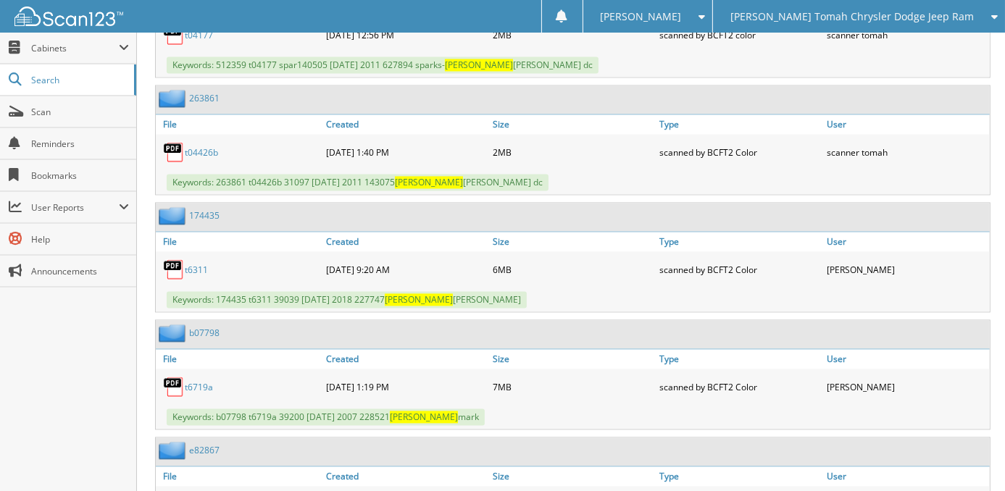
click at [204, 264] on link "t6311" at bounding box center [196, 270] width 23 height 12
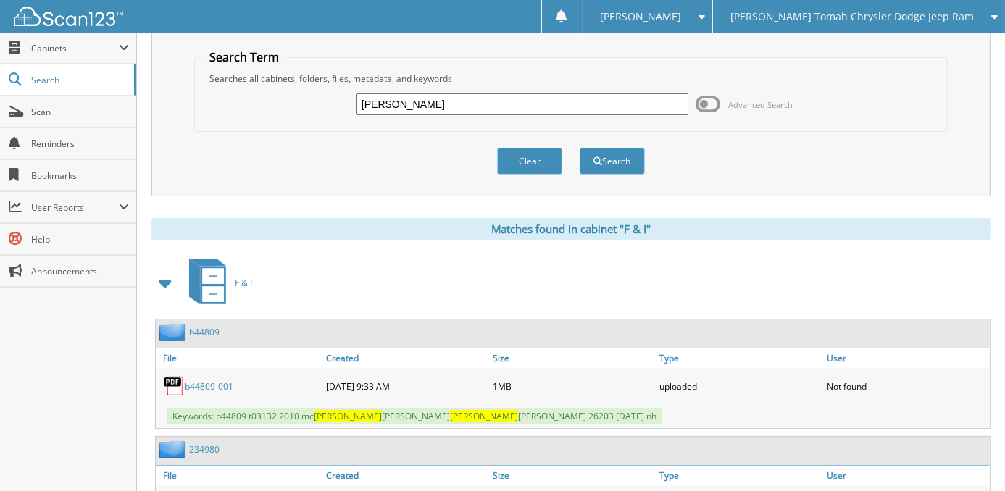
scroll to position [0, 0]
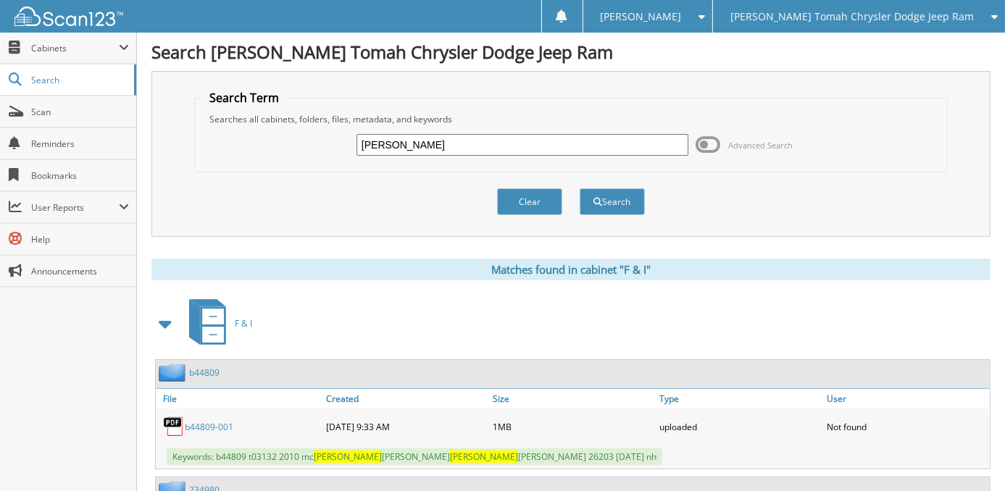
drag, startPoint x: 399, startPoint y: 140, endPoint x: 314, endPoint y: 130, distance: 86.1
click at [315, 130] on div "peters Advanced Search" at bounding box center [571, 144] width 738 height 39
type input "bauman"
click at [580, 188] on button "Search" at bounding box center [612, 201] width 65 height 27
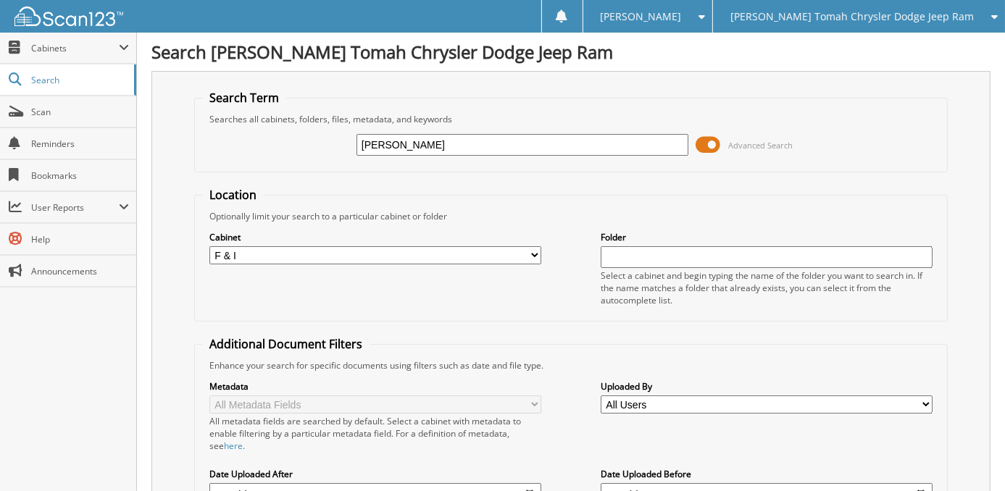
click at [706, 149] on span at bounding box center [708, 145] width 25 height 22
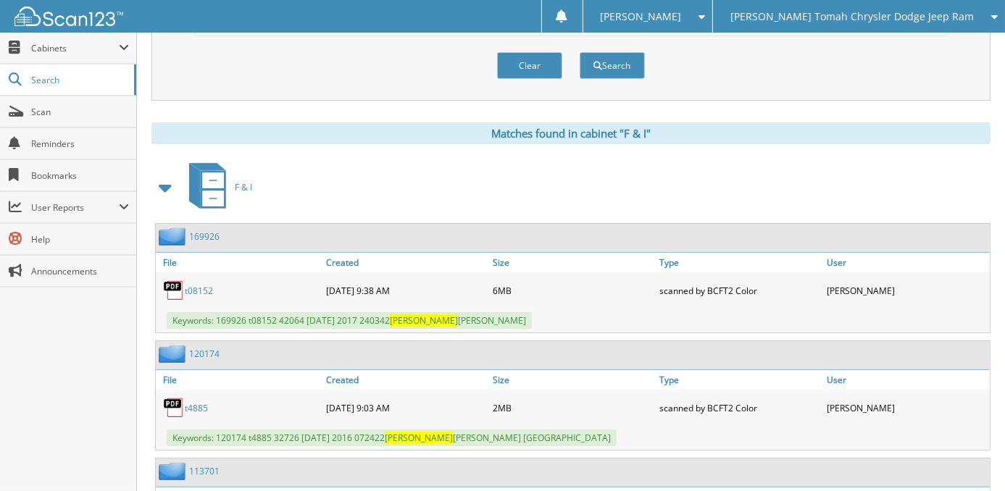
scroll to position [145, 0]
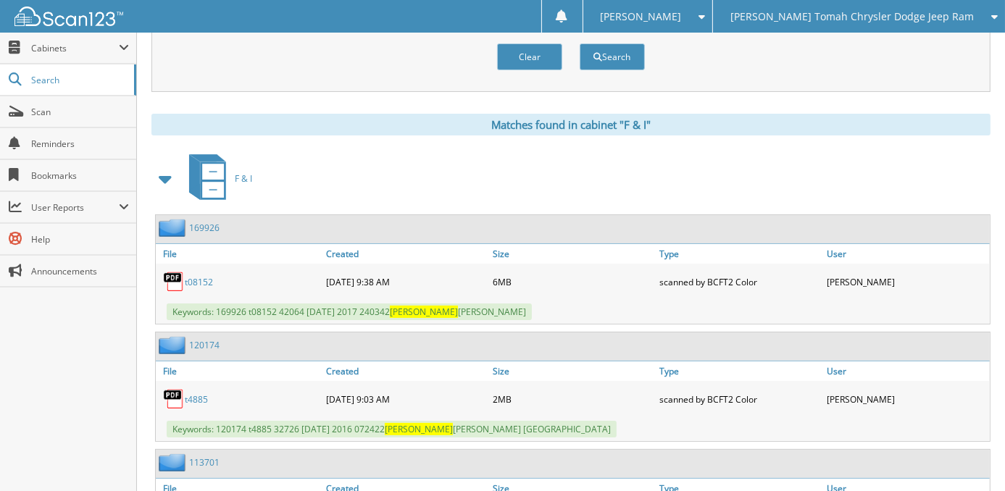
click at [200, 276] on link "t08152" at bounding box center [199, 282] width 28 height 12
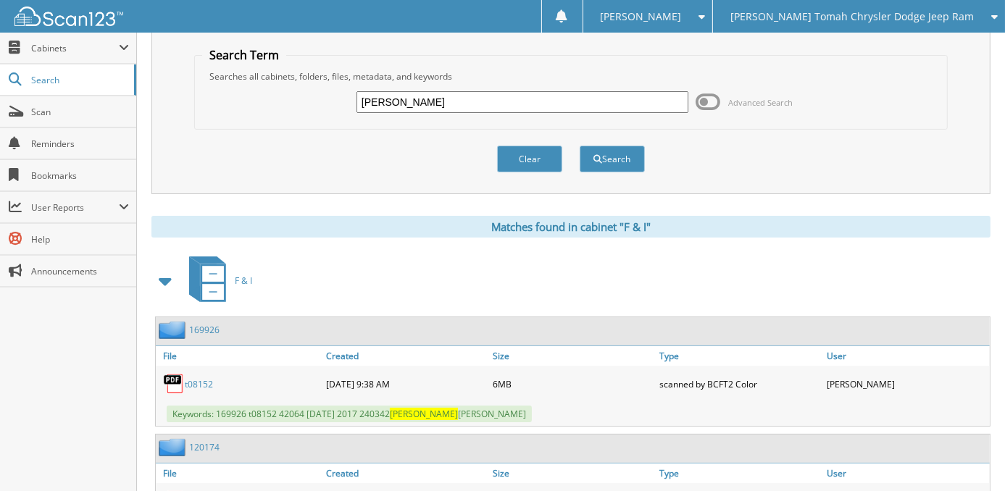
scroll to position [0, 0]
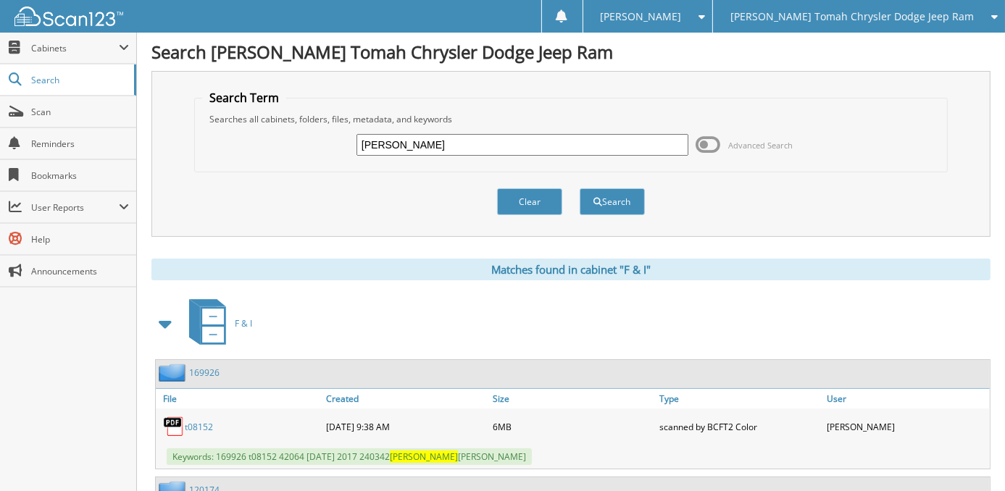
drag, startPoint x: 359, startPoint y: 142, endPoint x: 312, endPoint y: 137, distance: 46.7
click at [313, 137] on div "bauman Advanced Search" at bounding box center [571, 144] width 738 height 39
type input "38612"
click at [580, 188] on button "Search" at bounding box center [612, 201] width 65 height 27
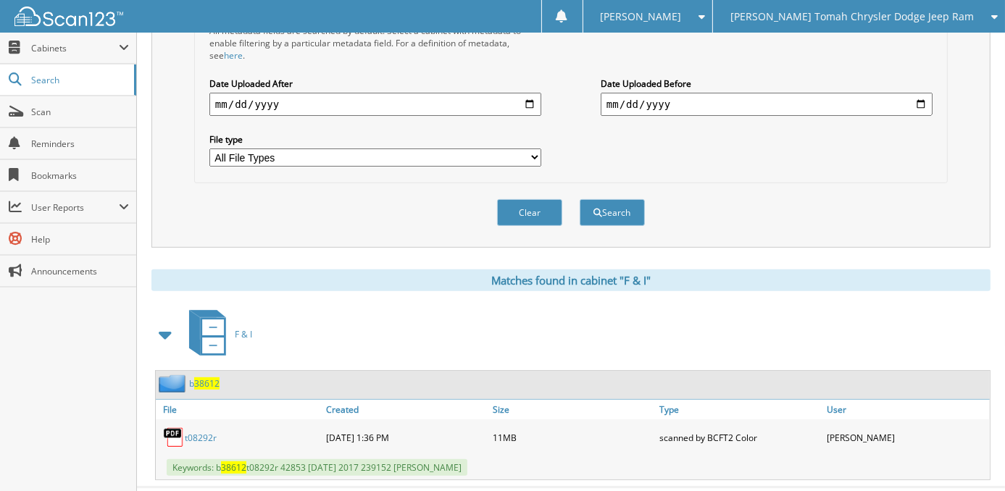
scroll to position [406, 0]
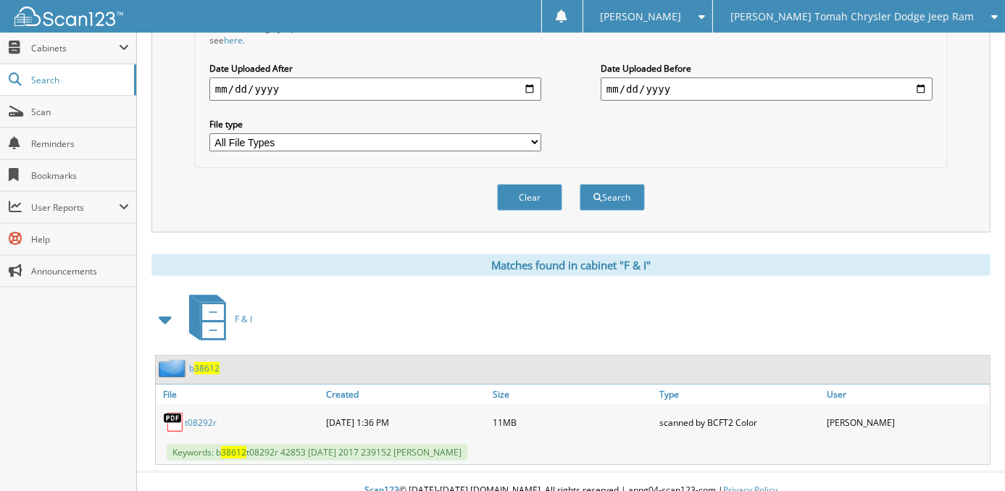
click at [204, 417] on link "t08292r" at bounding box center [201, 423] width 32 height 12
